Goal: Information Seeking & Learning: Check status

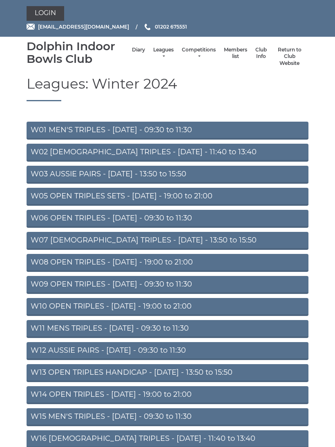
click at [153, 51] on link "Leagues" at bounding box center [163, 53] width 20 height 13
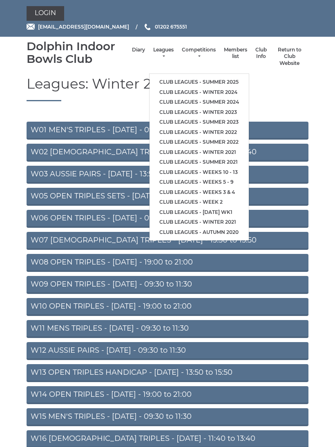
click at [186, 77] on li "Club leagues - Summer 2025" at bounding box center [199, 82] width 99 height 10
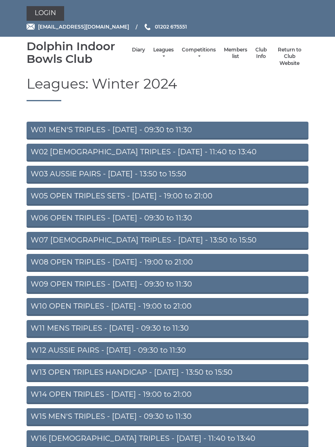
click at [156, 53] on link "Leagues" at bounding box center [163, 53] width 20 height 13
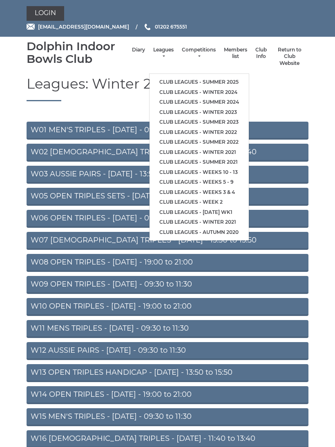
click at [177, 77] on link "Club leagues - Summer 2025" at bounding box center [199, 82] width 99 height 10
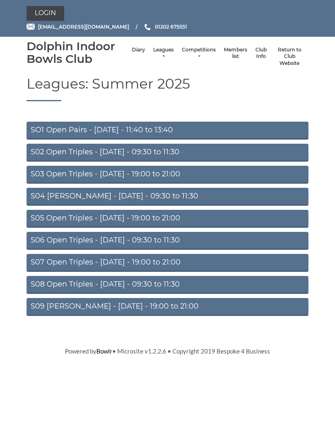
click at [89, 242] on link "S06 Open Triples - Thursday - 09:30 to 11:30" at bounding box center [168, 241] width 282 height 18
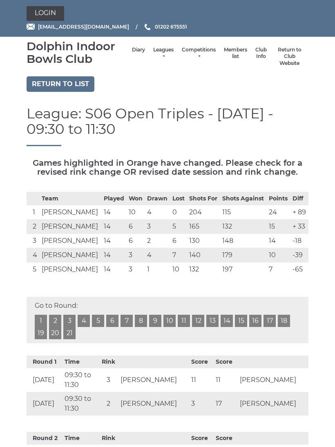
click at [254, 320] on link "16" at bounding box center [255, 321] width 12 height 12
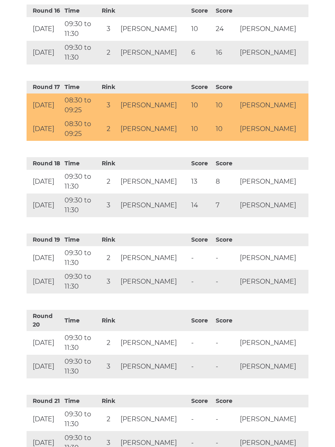
scroll to position [1529, 0]
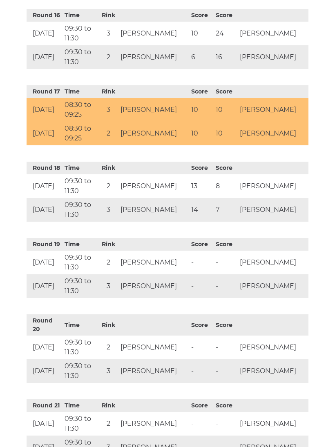
scroll to position [1515, 0]
